Goal: Task Accomplishment & Management: Use online tool/utility

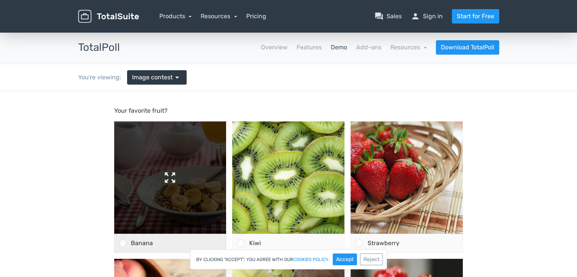
click at [168, 173] on img at bounding box center [170, 177] width 112 height 112
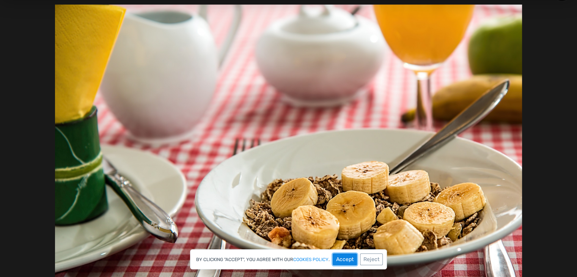
click at [347, 258] on button "Accept" at bounding box center [345, 259] width 24 height 12
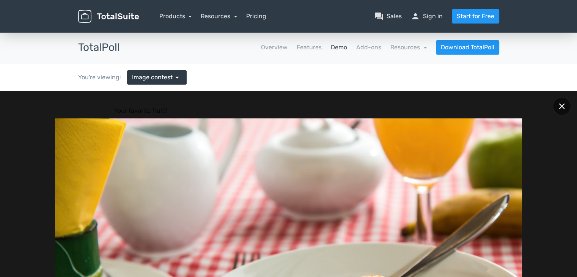
click at [558, 106] on div at bounding box center [562, 106] width 18 height 18
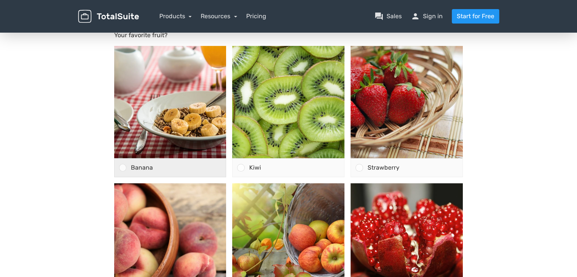
scroll to position [76, 0]
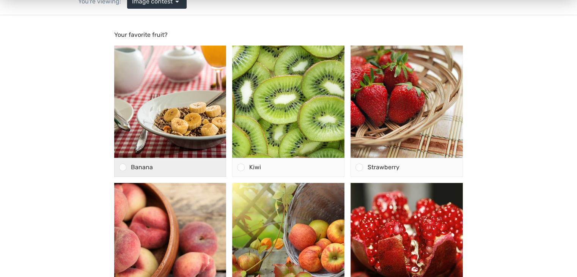
click at [126, 168] on div "Banana" at bounding box center [176, 167] width 100 height 18
click at [123, 167] on input "Banana" at bounding box center [123, 167] width 0 height 0
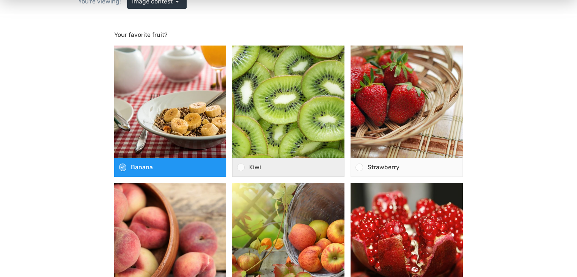
click at [236, 163] on div at bounding box center [239, 167] width 12 height 18
click at [241, 167] on input "Kiwi" at bounding box center [241, 167] width 0 height 0
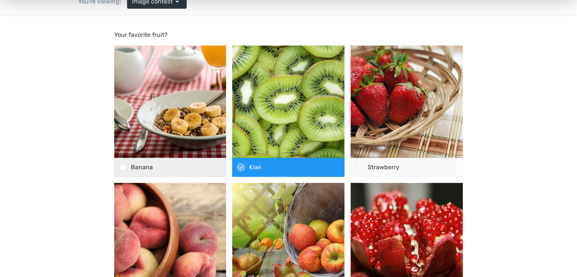
click at [149, 168] on span "Banana" at bounding box center [142, 166] width 22 height 7
click at [123, 167] on input "Banana" at bounding box center [123, 167] width 0 height 0
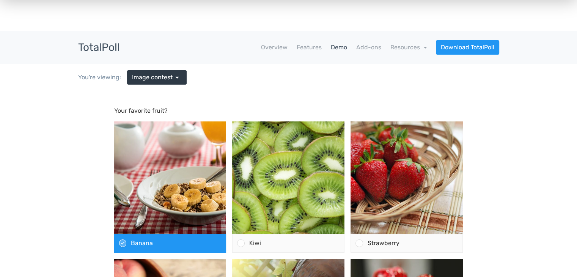
scroll to position [0, 0]
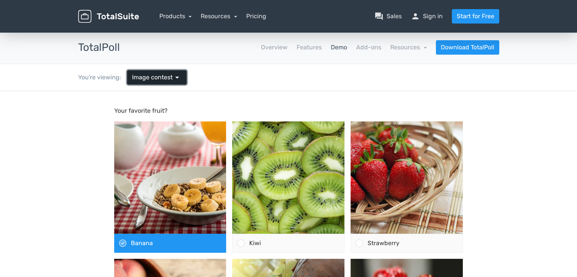
click at [178, 79] on span "arrow_drop_down" at bounding box center [177, 77] width 9 height 9
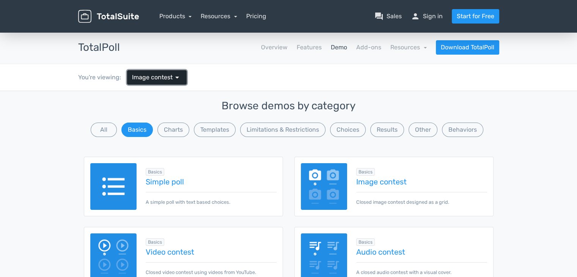
click at [178, 79] on span "arrow_drop_down" at bounding box center [177, 77] width 9 height 9
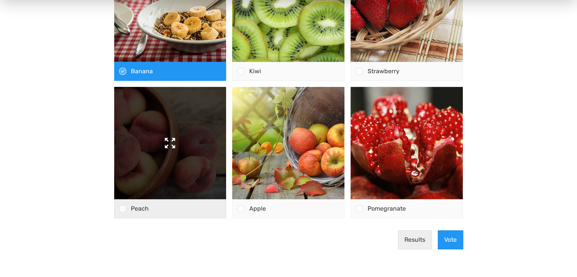
scroll to position [190, 0]
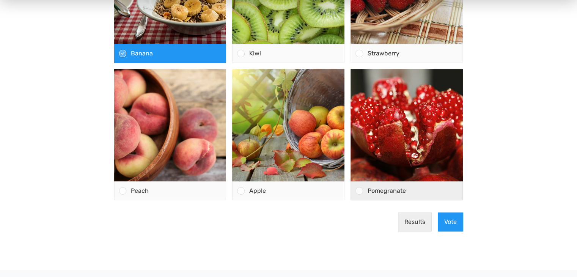
click at [354, 198] on div at bounding box center [357, 191] width 12 height 18
click at [359, 191] on input "Pomegranate" at bounding box center [359, 191] width 0 height 0
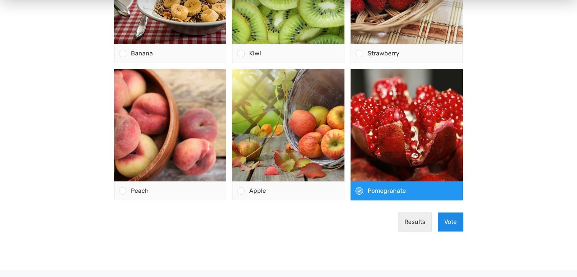
click at [448, 217] on button "Vote" at bounding box center [450, 221] width 25 height 19
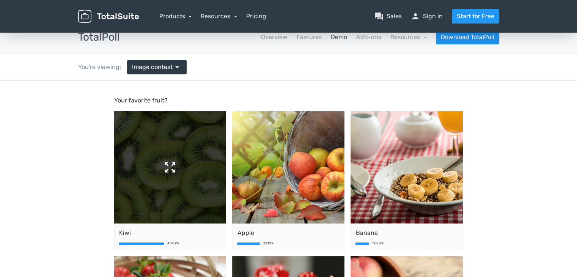
scroll to position [0, 0]
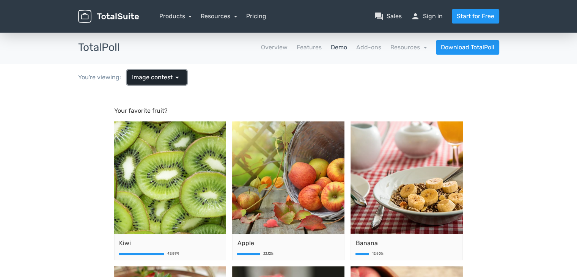
click at [163, 82] on link "Image contest arrow_drop_down" at bounding box center [157, 77] width 60 height 14
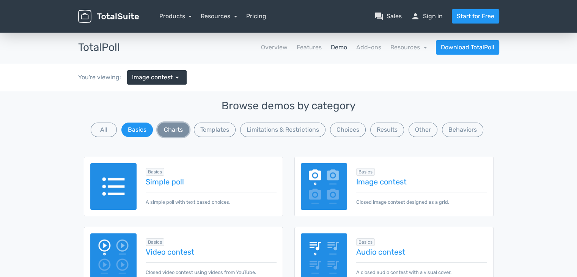
click at [184, 130] on button "Charts" at bounding box center [173, 130] width 32 height 14
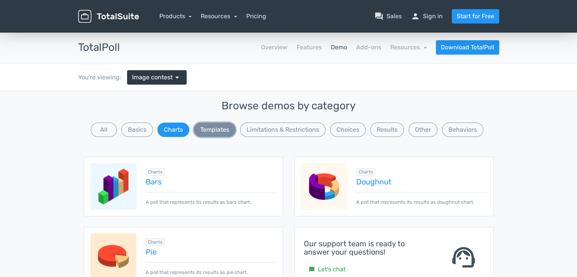
click at [223, 129] on button "Templates" at bounding box center [215, 130] width 42 height 14
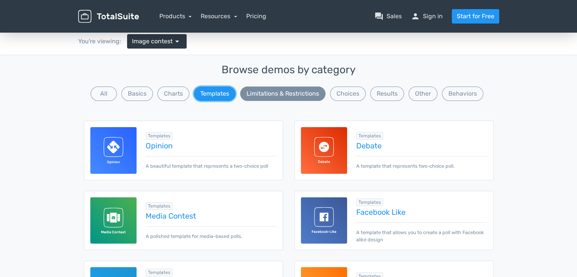
scroll to position [38, 0]
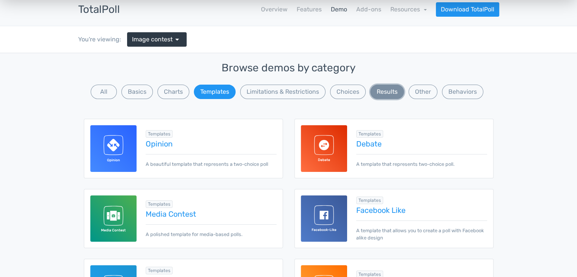
click at [391, 94] on button "Results" at bounding box center [387, 92] width 34 height 14
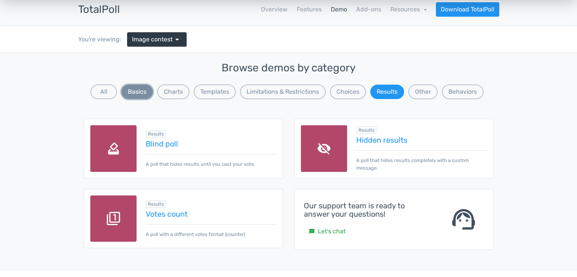
click at [146, 95] on button "Basics" at bounding box center [136, 92] width 31 height 14
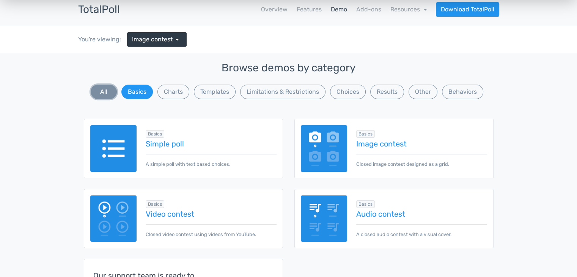
click at [107, 91] on button "All" at bounding box center [104, 92] width 26 height 14
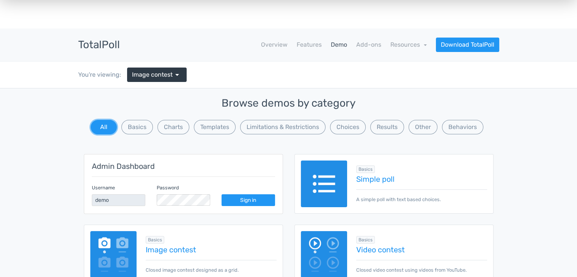
scroll to position [0, 0]
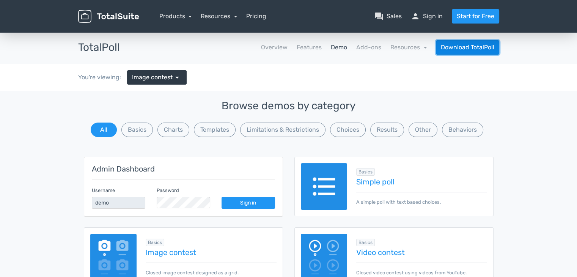
click at [476, 51] on link "Download TotalPoll" at bounding box center [467, 47] width 63 height 14
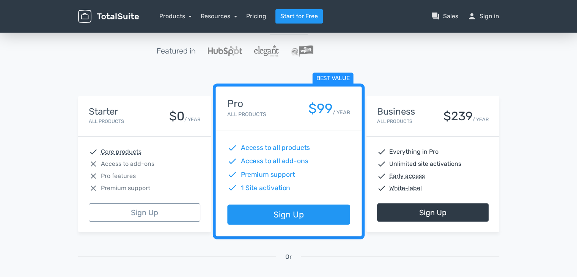
scroll to position [76, 0]
